Goal: Communication & Community: Answer question/provide support

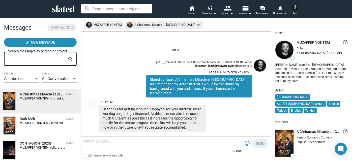
scroll to position [7, 0]
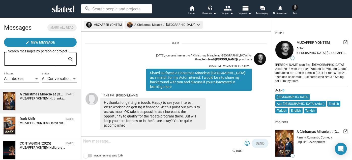
click at [90, 142] on textarea at bounding box center [163, 140] width 160 height 5
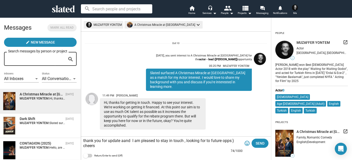
scroll to position [11, 0]
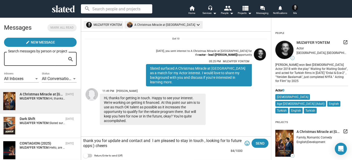
click at [141, 147] on textarea "thank you for update and contact and I am pleased to stay in touch , looking fo…" at bounding box center [163, 143] width 160 height 10
type textarea "thank you for update and contact and I am pleased to stay in touch , looking fo…"
click at [260, 140] on span "Send" at bounding box center [260, 142] width 9 height 9
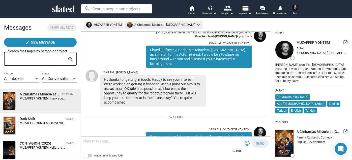
scroll to position [0, 0]
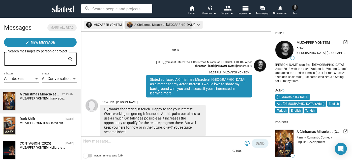
click at [150, 25] on mat-chip "A Christmas Miracle at Broken Arrow keyboard_arrow_down" at bounding box center [164, 25] width 78 height 8
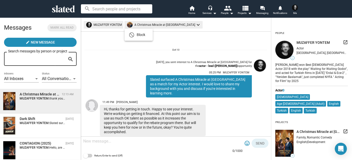
drag, startPoint x: 162, startPoint y: 40, endPoint x: 148, endPoint y: 45, distance: 15.1
click at [162, 41] on div at bounding box center [176, 80] width 352 height 160
click at [195, 24] on mat-icon "keyboard_arrow_down" at bounding box center [198, 25] width 6 height 6
click at [187, 24] on div at bounding box center [176, 80] width 352 height 160
click at [44, 99] on strong "MUZAFFER YONTEM:" at bounding box center [35, 98] width 30 height 4
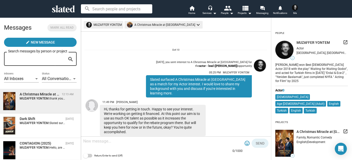
click at [8, 102] on img at bounding box center [9, 101] width 12 height 18
click at [10, 119] on img at bounding box center [9, 125] width 12 height 18
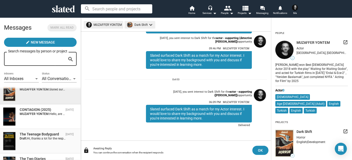
scroll to position [46, 0]
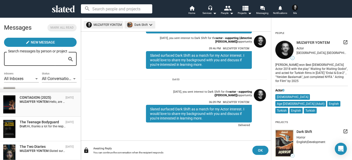
click at [10, 108] on img at bounding box center [9, 104] width 12 height 18
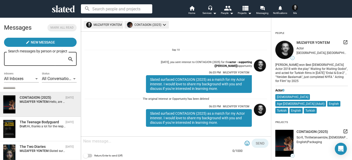
scroll to position [36, 0]
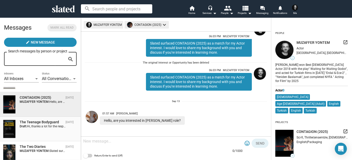
click at [10, 120] on img at bounding box center [9, 129] width 12 height 18
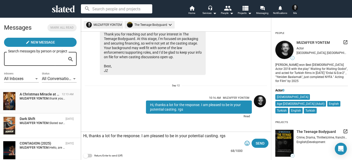
click at [13, 102] on img at bounding box center [9, 101] width 12 height 18
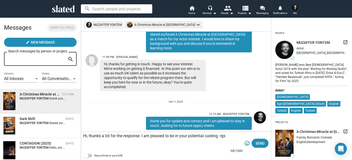
scroll to position [38, 0]
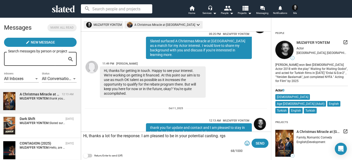
click at [93, 68] on img at bounding box center [92, 67] width 12 height 12
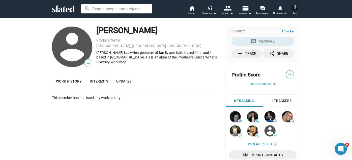
scroll to position [23, 0]
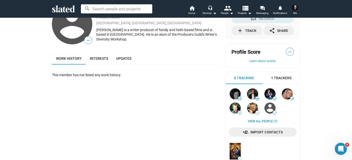
click at [278, 75] on span "1 Trackers" at bounding box center [281, 77] width 20 height 5
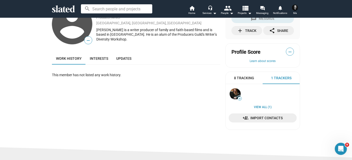
click at [239, 77] on span "8 Tracking" at bounding box center [245, 77] width 20 height 5
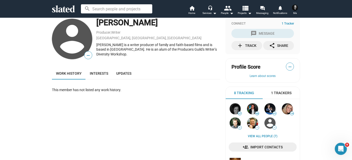
scroll to position [0, 0]
